Goal: Information Seeking & Learning: Learn about a topic

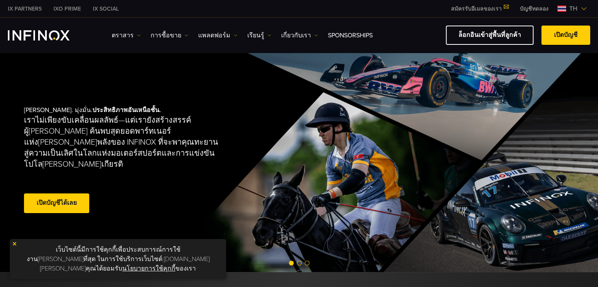
click at [566, 8] on span "th" at bounding box center [573, 8] width 15 height 9
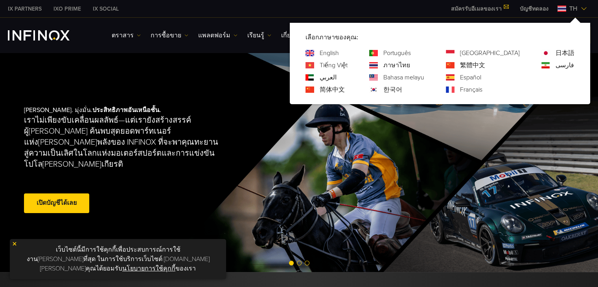
click at [339, 56] on link "English" at bounding box center [328, 52] width 19 height 9
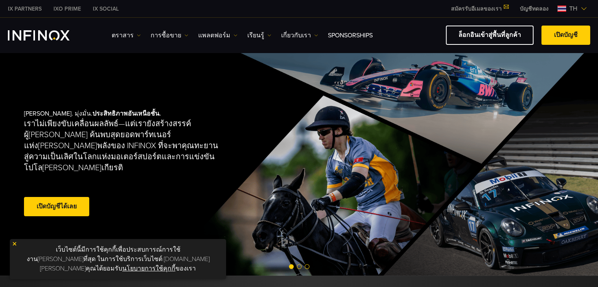
click at [567, 8] on span "th" at bounding box center [573, 8] width 15 height 9
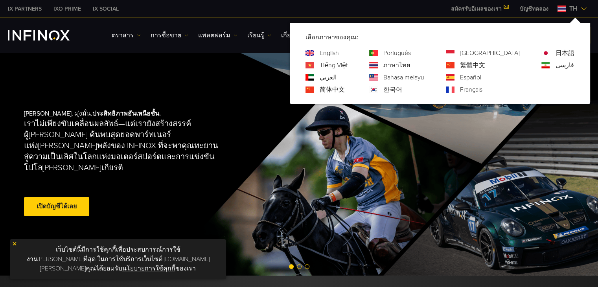
click at [339, 53] on link "English" at bounding box center [328, 52] width 19 height 9
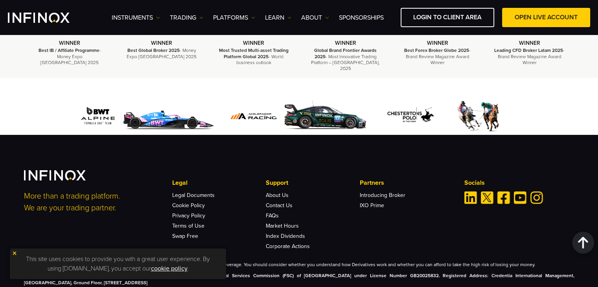
scroll to position [2735, 0]
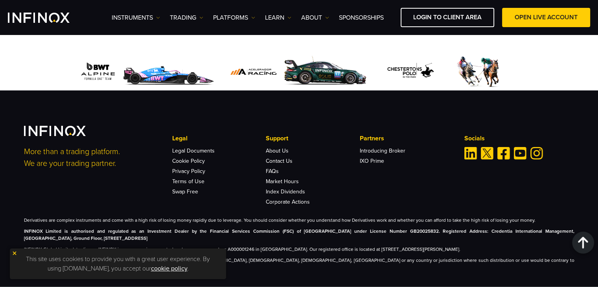
click at [12, 253] on img at bounding box center [15, 253] width 6 height 6
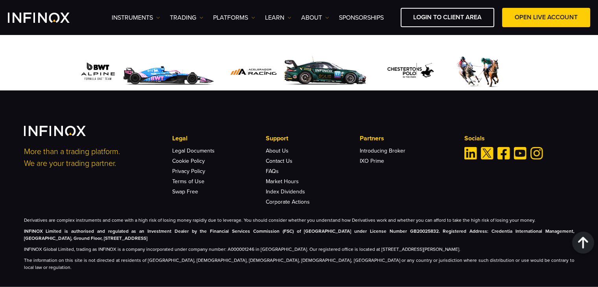
click at [104, 228] on strong "INFINOX Limited is authorised and regulated as an Investment Dealer by the Fina…" at bounding box center [299, 234] width 550 height 13
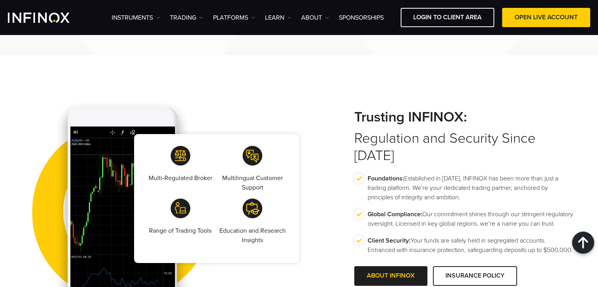
scroll to position [1164, 0]
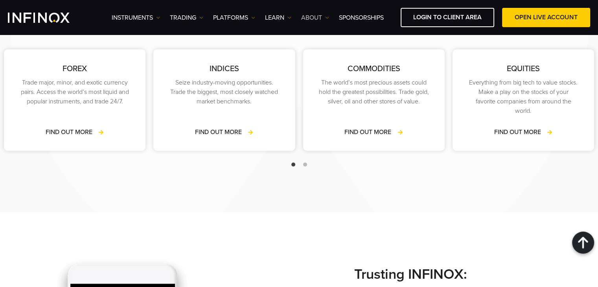
click at [305, 15] on link "ABOUT" at bounding box center [315, 17] width 28 height 9
click at [336, 39] on link "About INFINOX" at bounding box center [329, 42] width 57 height 17
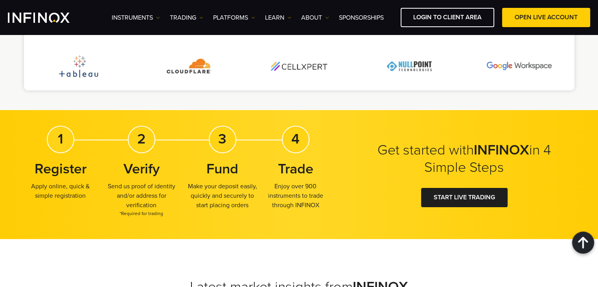
scroll to position [1768, 0]
